Goal: Find specific page/section: Find specific page/section

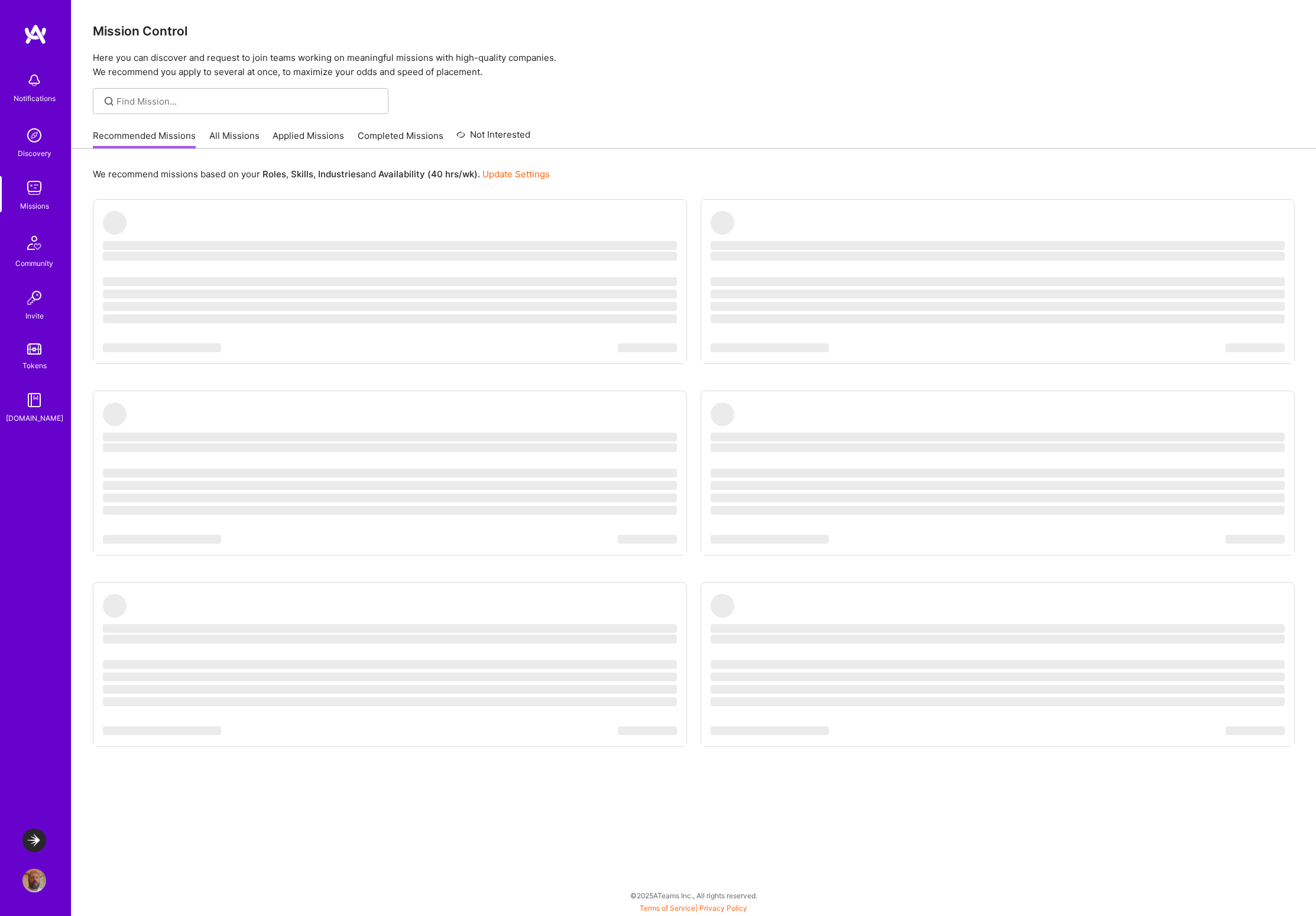
click at [42, 839] on img at bounding box center [35, 841] width 24 height 24
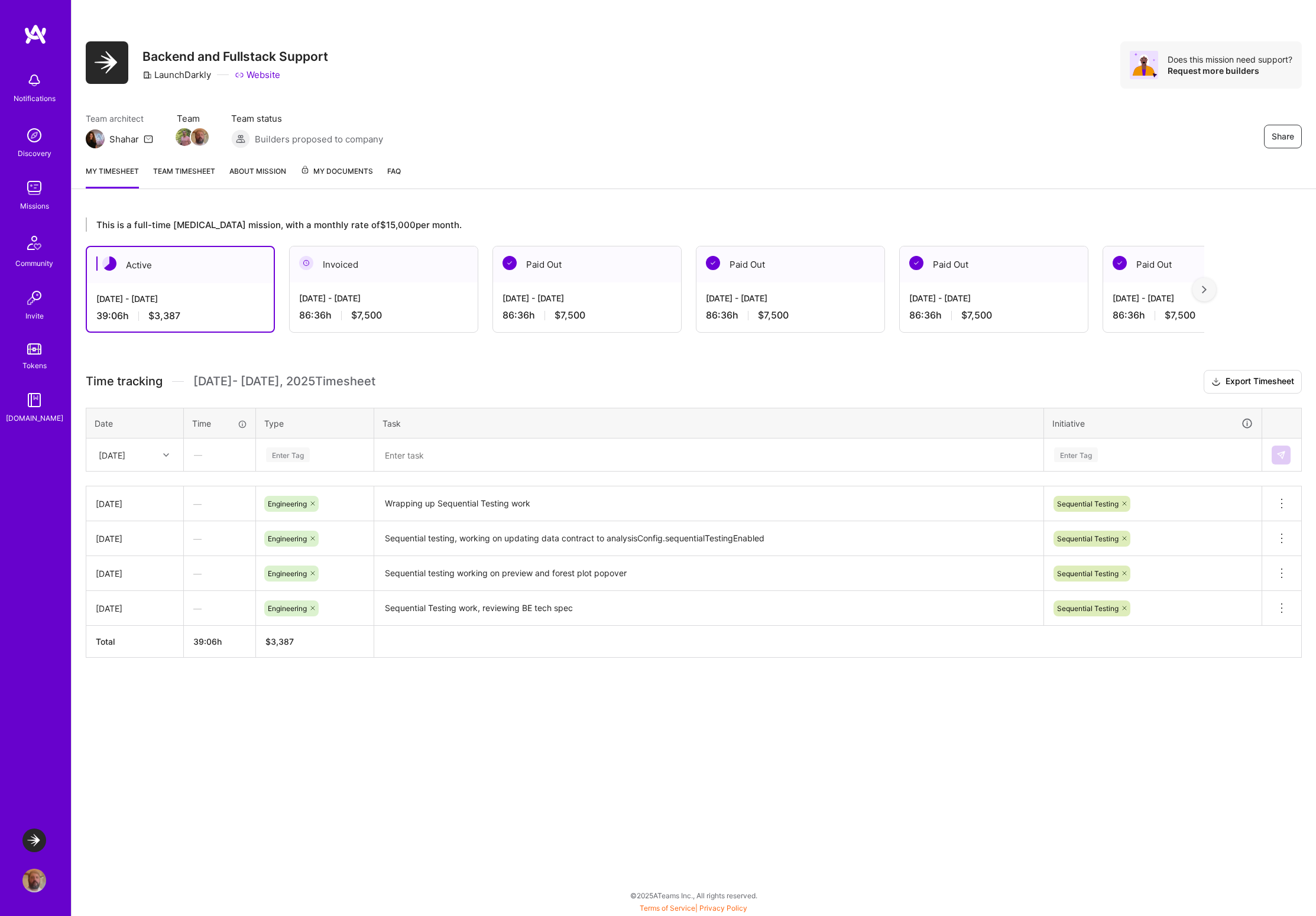
click at [328, 172] on span "My Documents" at bounding box center [337, 171] width 73 height 13
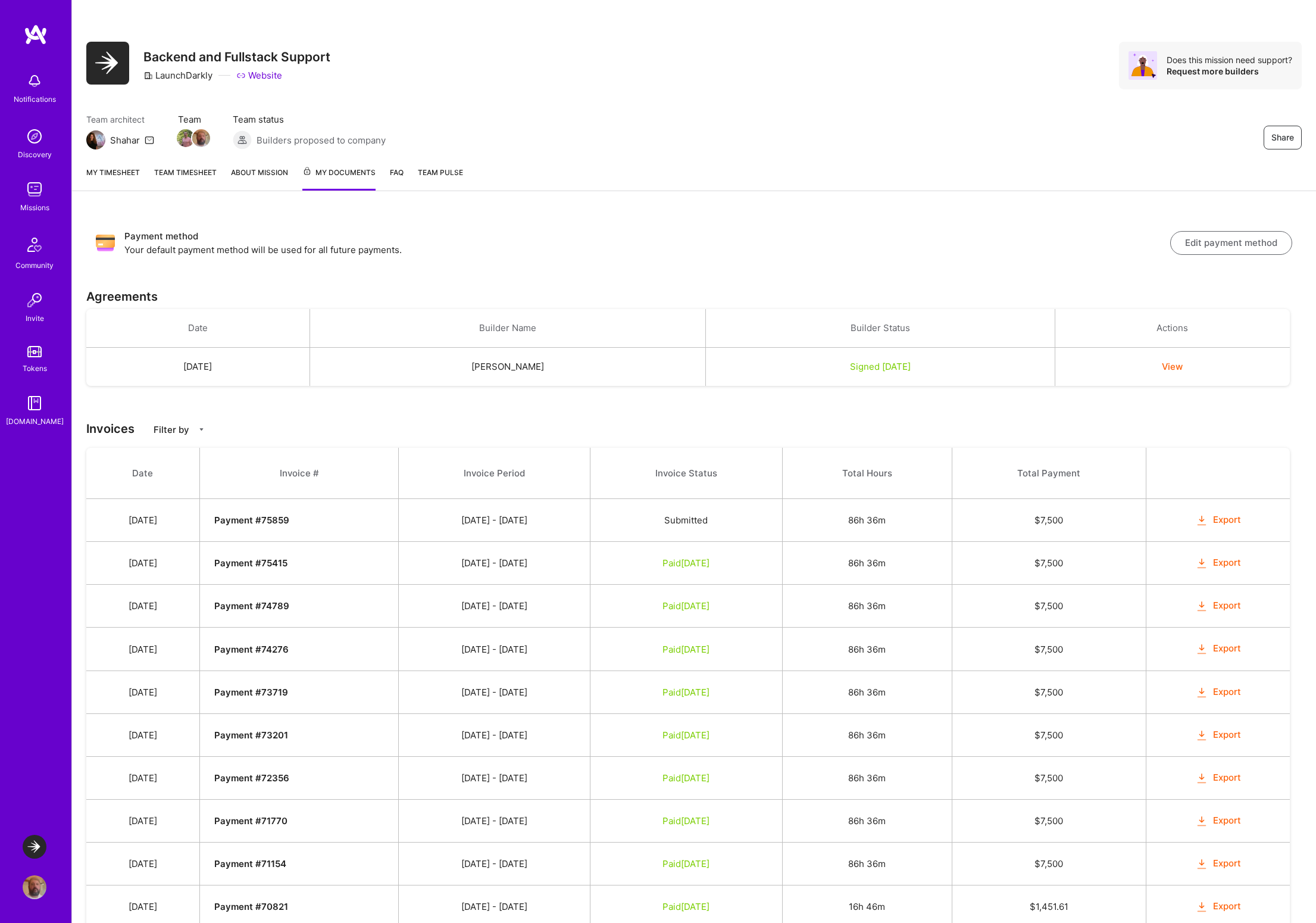
click at [27, 196] on img at bounding box center [35, 190] width 24 height 24
